Goal: Information Seeking & Learning: Learn about a topic

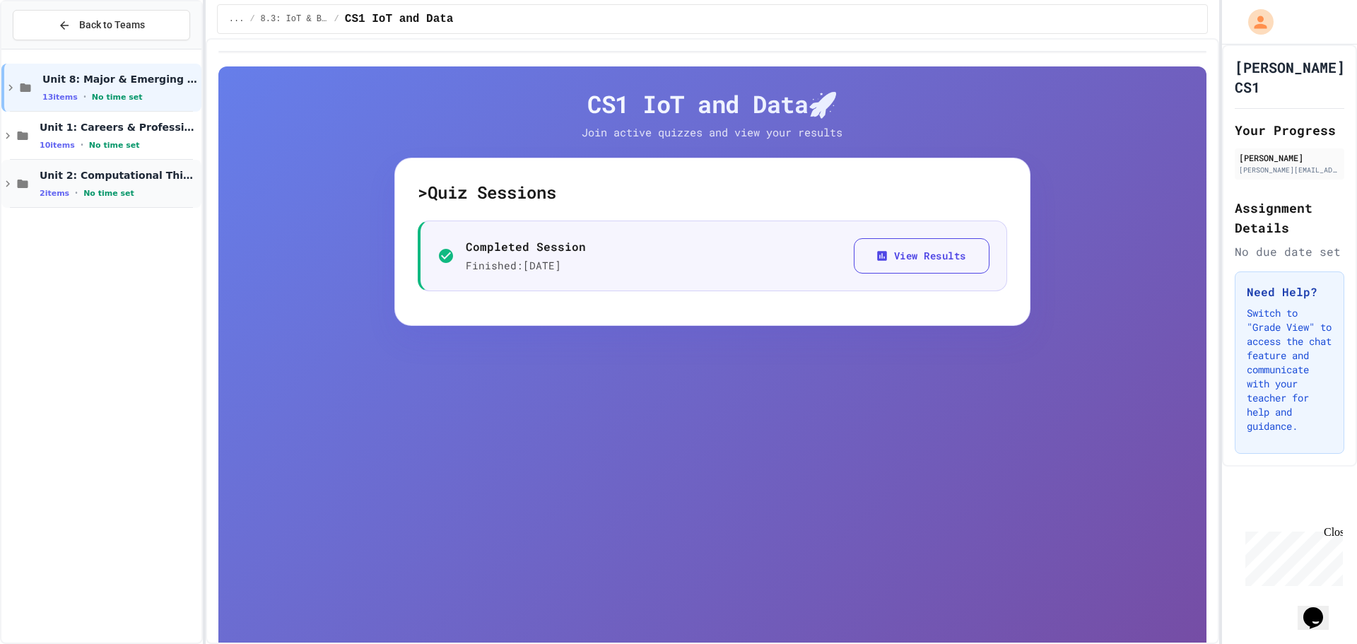
click at [105, 182] on span "Unit 2: Computational Thinking & Problem-Solving" at bounding box center [119, 175] width 159 height 13
click at [136, 218] on span "2.1: Foundations of Computational Thinking" at bounding box center [125, 223] width 146 height 13
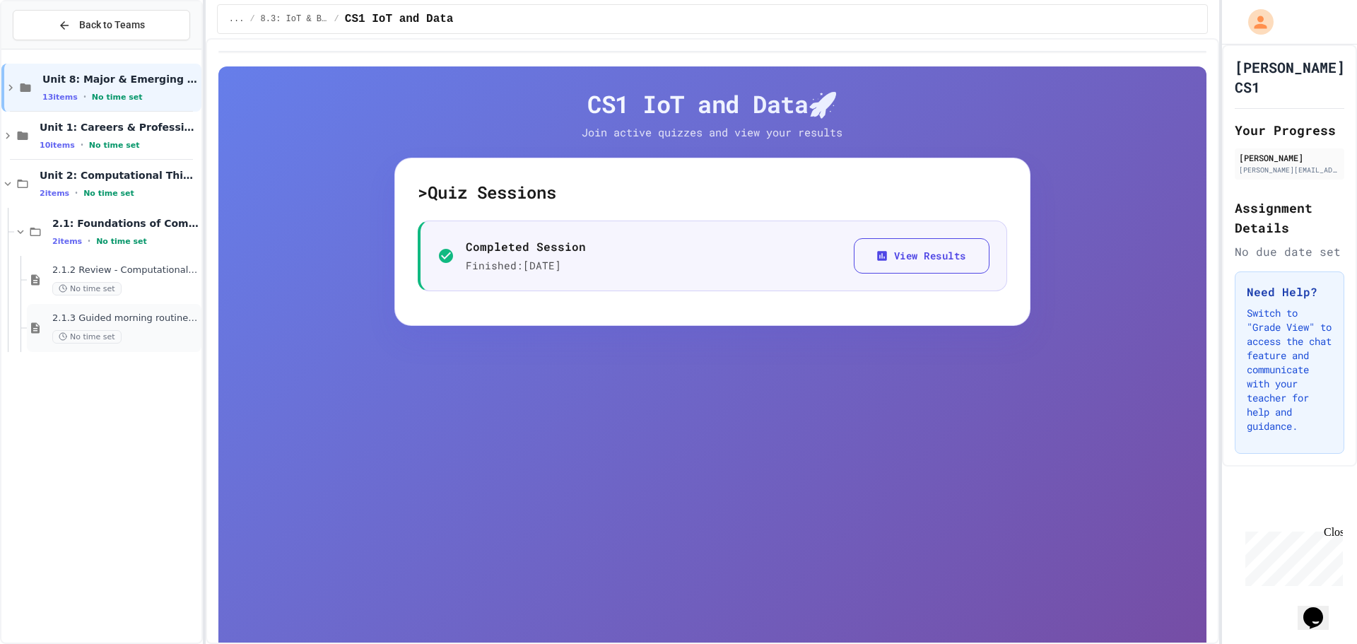
click at [150, 336] on div "No time set" at bounding box center [125, 336] width 146 height 13
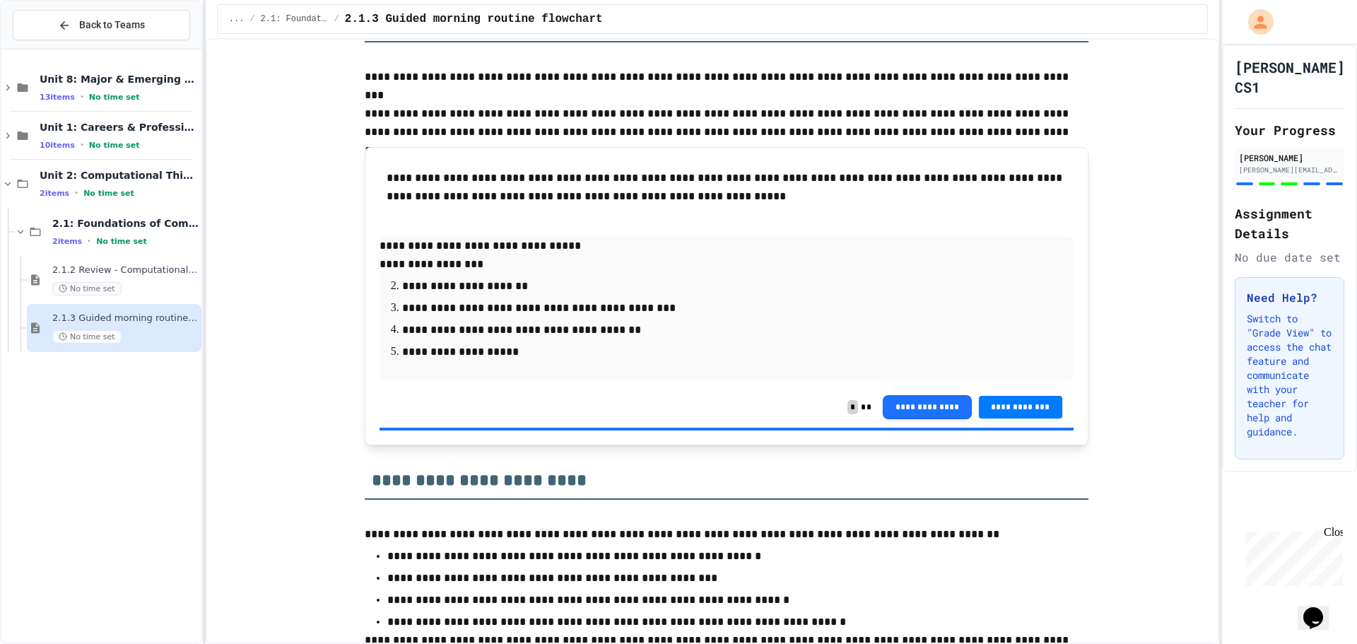
scroll to position [1796, 0]
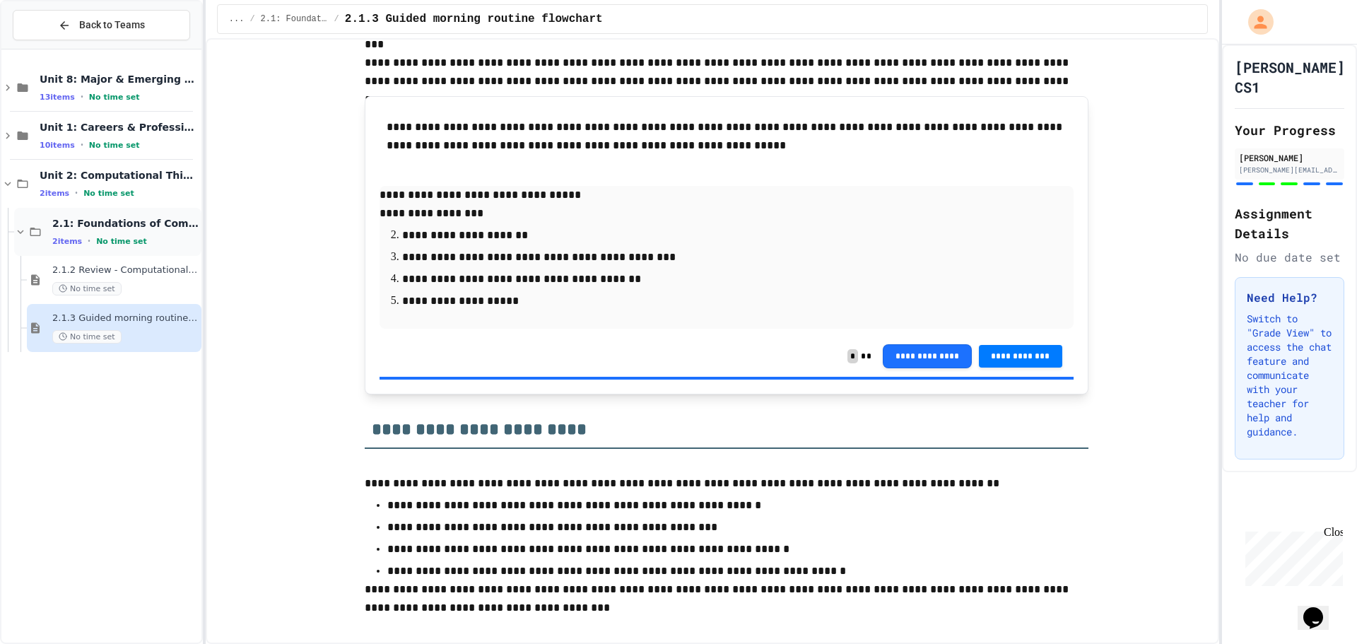
click at [152, 230] on div "2.1: Foundations of Computational Thinking 2 items • No time set" at bounding box center [125, 232] width 146 height 30
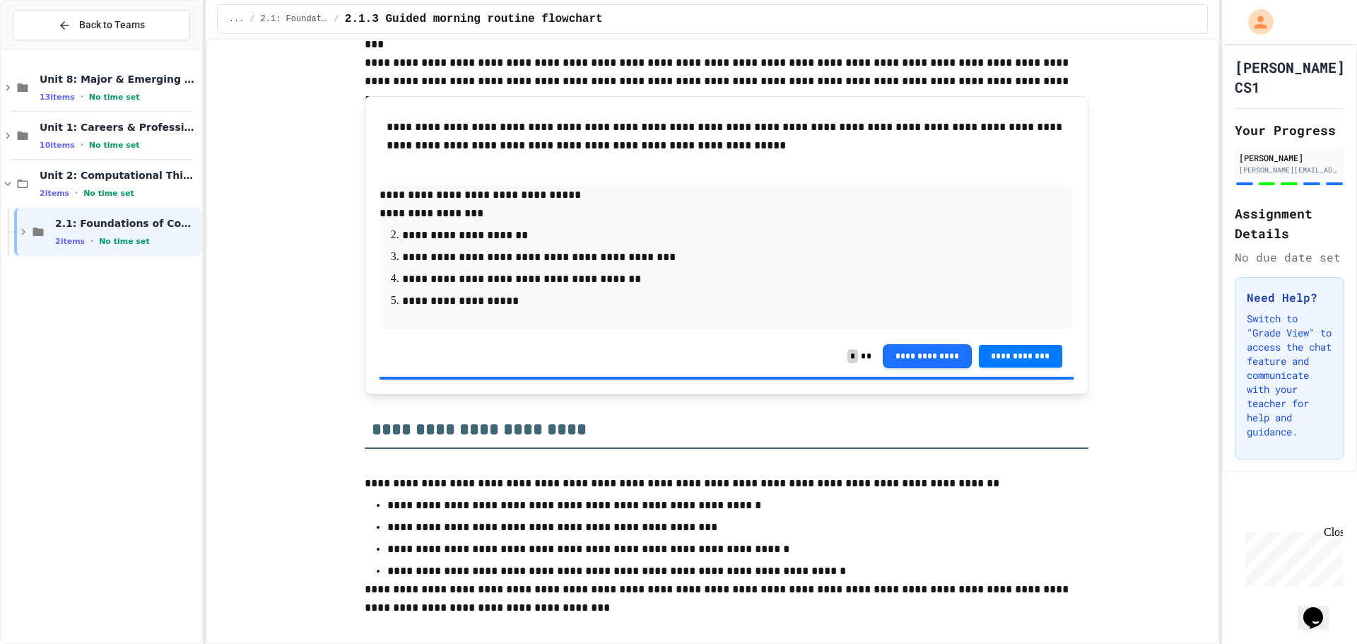
click at [152, 160] on div "Unit 2: Computational Thinking & Problem-Solving 2 items • No time set" at bounding box center [101, 184] width 200 height 48
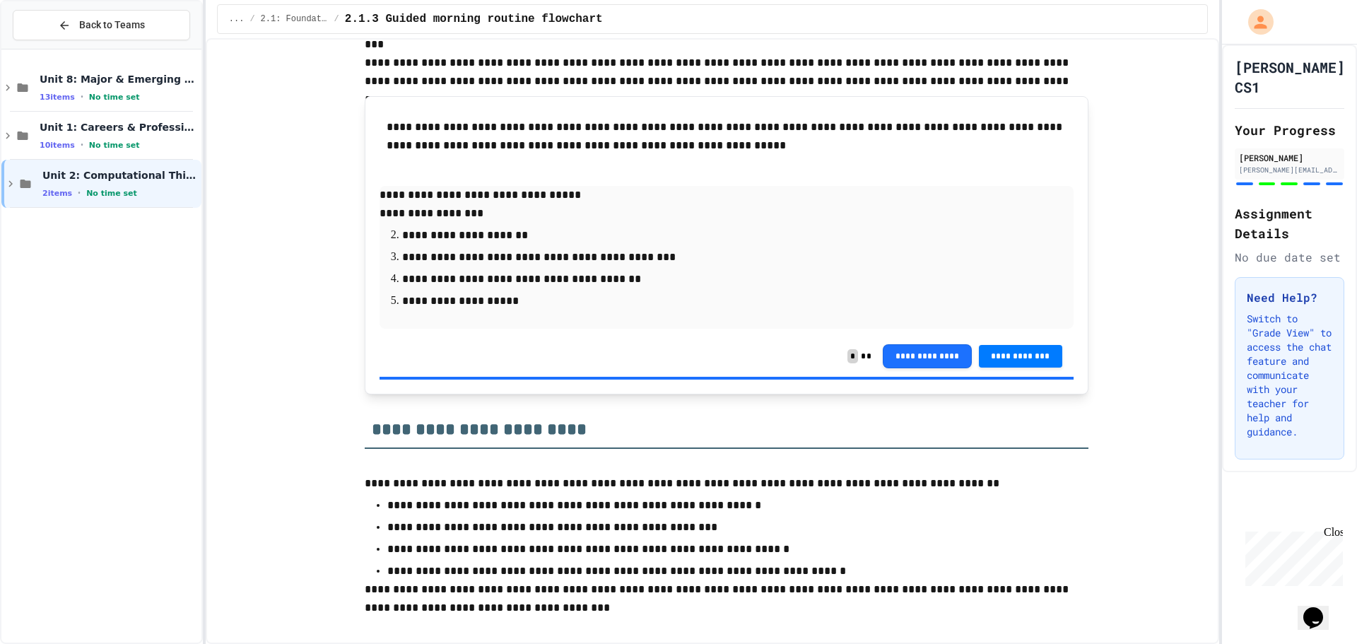
click at [152, 264] on div "Unit 8: Major & Emerging Technologies 13 items • No time set Unit 1: Careers & …" at bounding box center [101, 346] width 200 height 582
click at [1333, 529] on div "Close" at bounding box center [1332, 535] width 18 height 18
